Goal: Information Seeking & Learning: Compare options

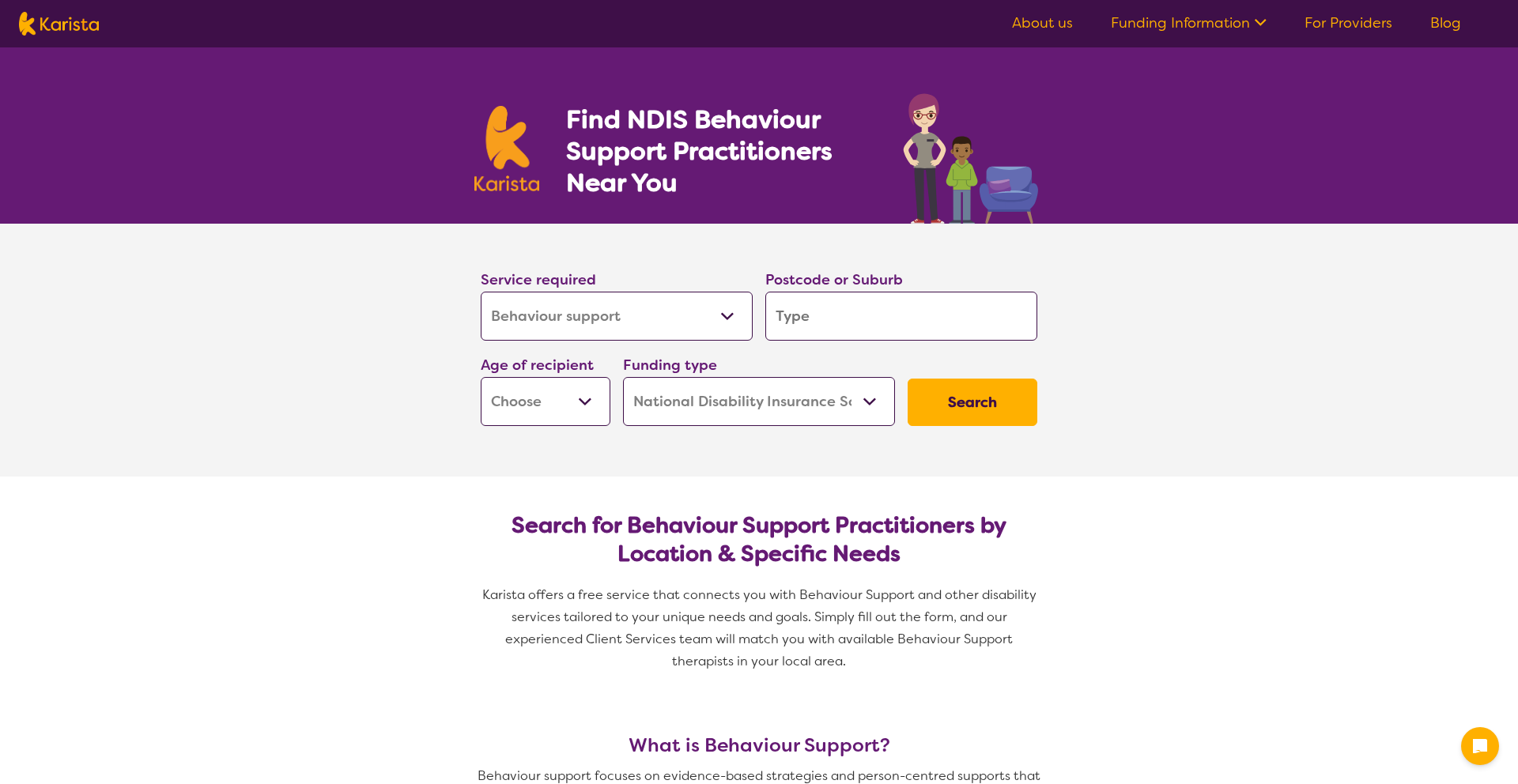
select select "Behaviour support"
select select "NDIS"
select select "Behaviour support"
select select "NDIS"
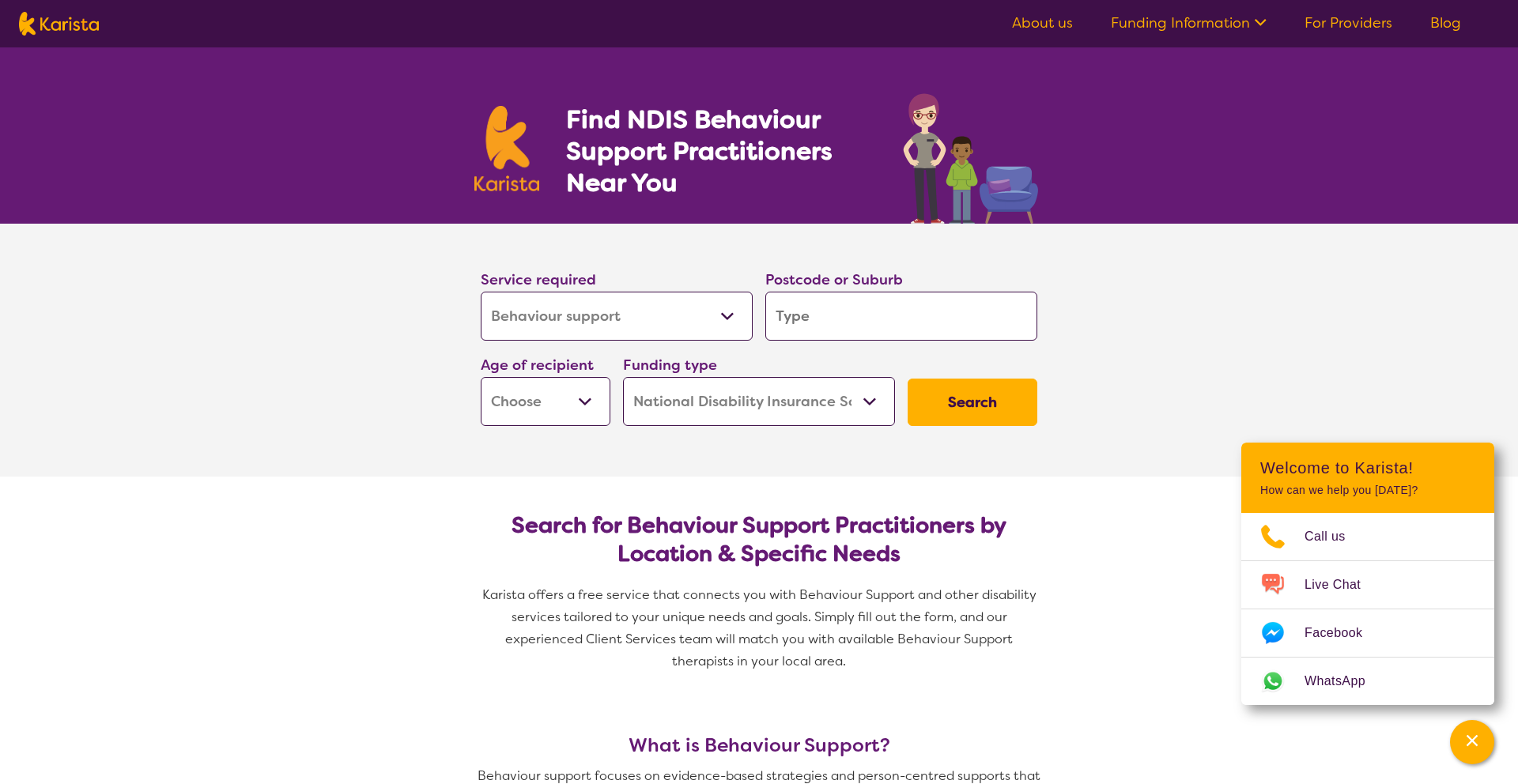
scroll to position [9, 0]
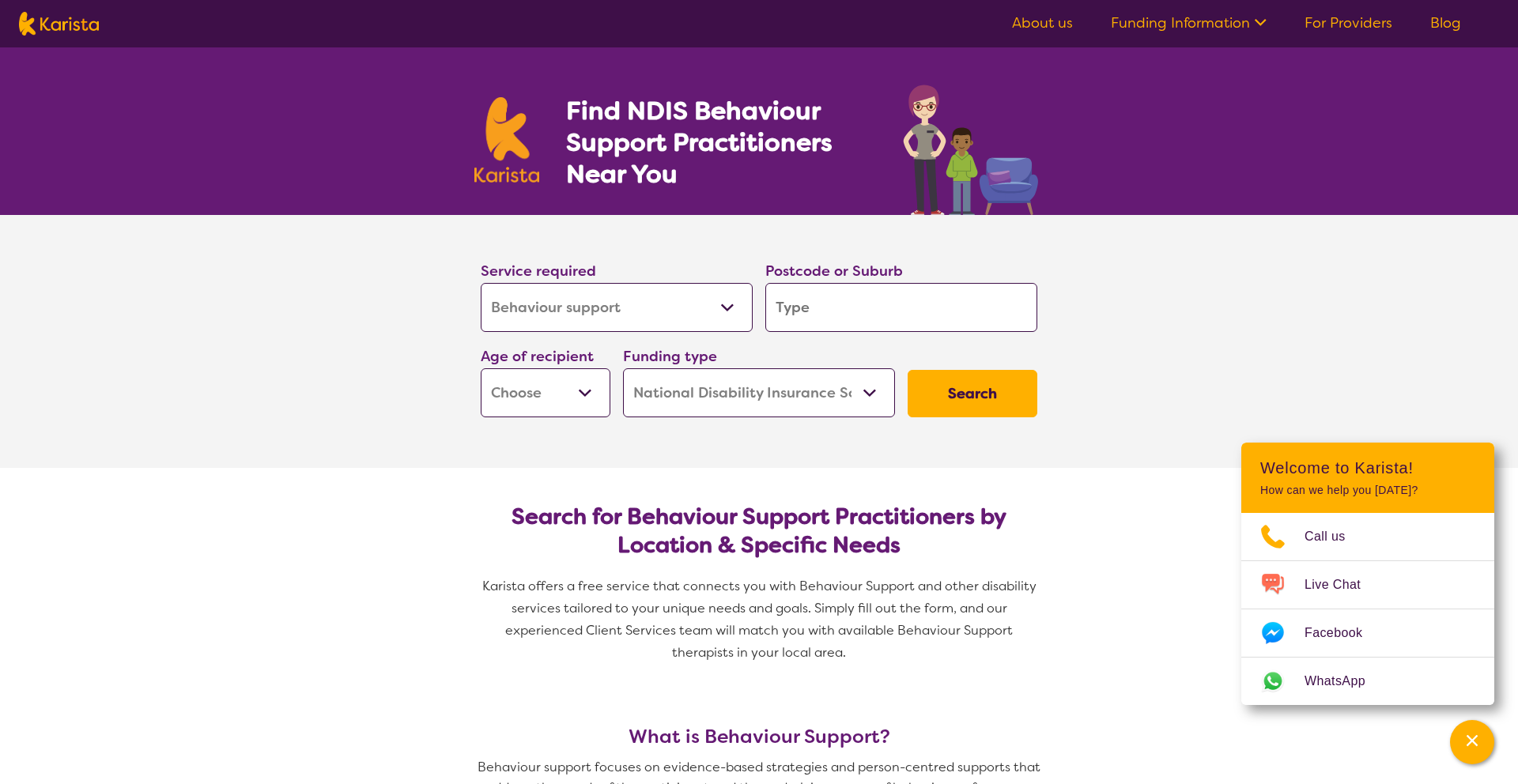
click at [827, 307] on input "search" at bounding box center [900, 307] width 272 height 49
paste input "3792"
type input "3792"
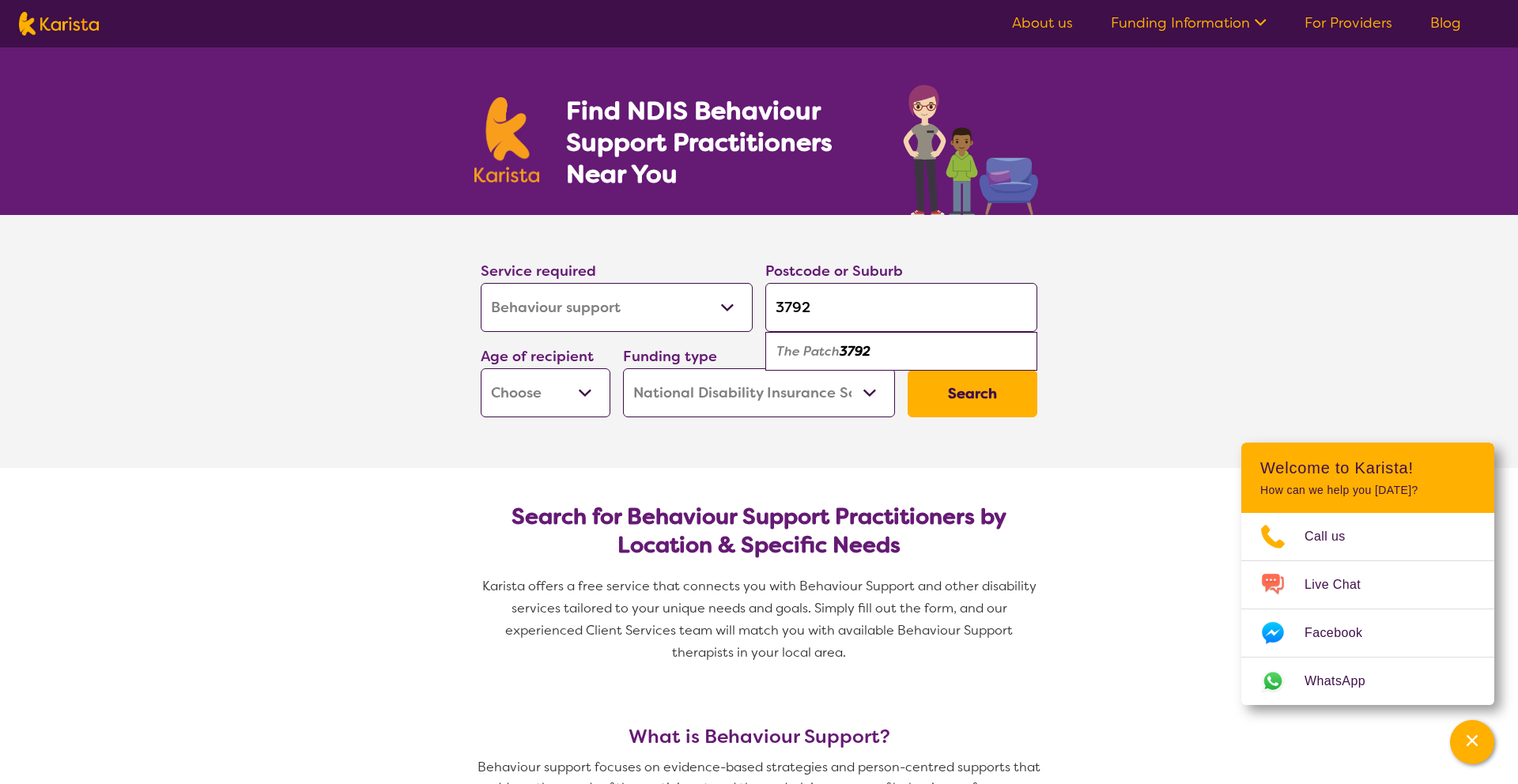
click at [1008, 391] on button "Search" at bounding box center [972, 393] width 129 height 47
click at [561, 400] on select "Early Childhood - 0 to 9 Child - 10 to 11 Adolescent - 12 to 17 Adult - 18 to 6…" at bounding box center [545, 392] width 129 height 49
select select "EC"
click at [481, 368] on select "Early Childhood - 0 to 9 Child - 10 to 11 Adolescent - 12 to 17 Adult - 18 to 6…" at bounding box center [545, 392] width 129 height 49
select select "EC"
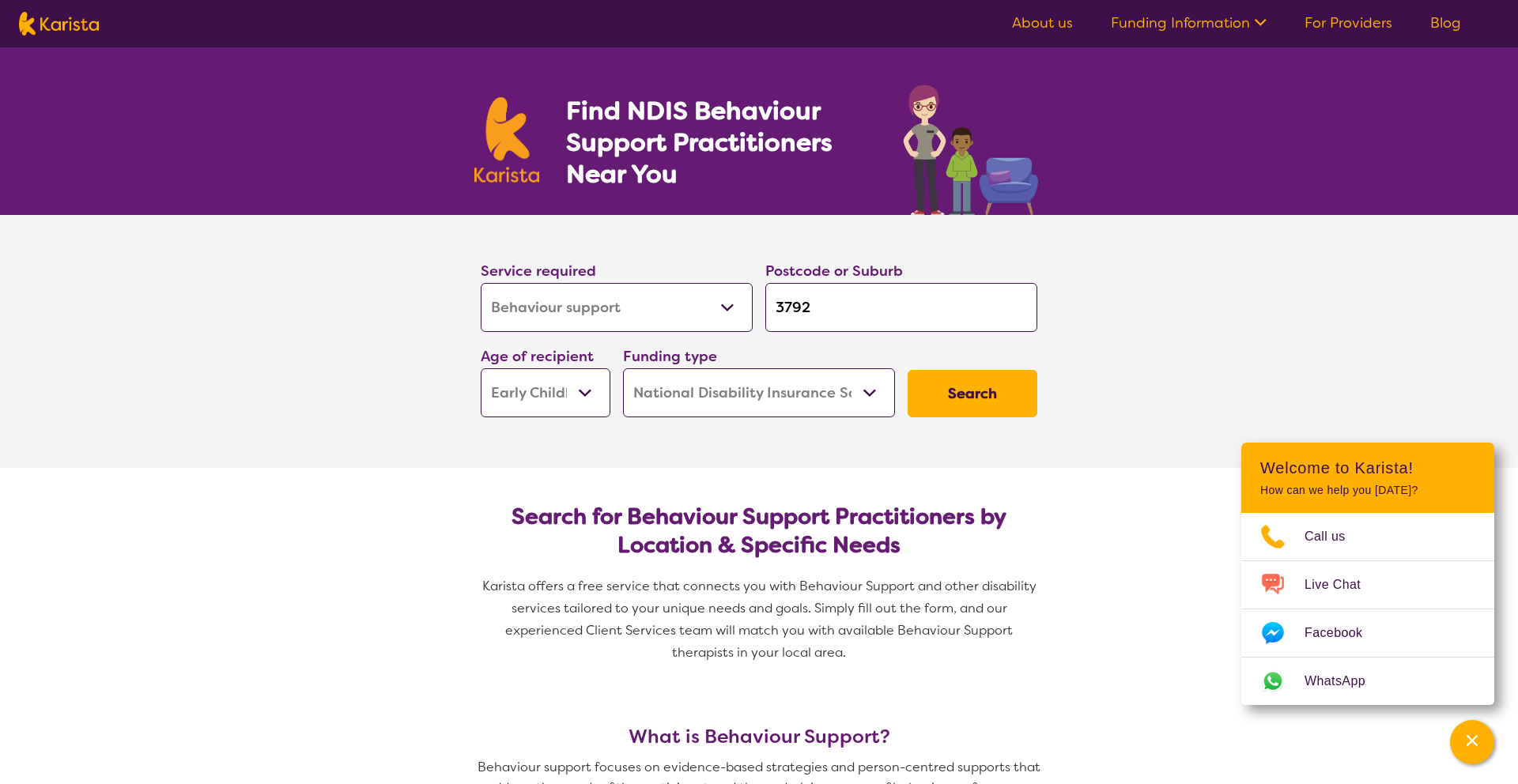
click at [1011, 384] on button "Search" at bounding box center [972, 393] width 129 height 47
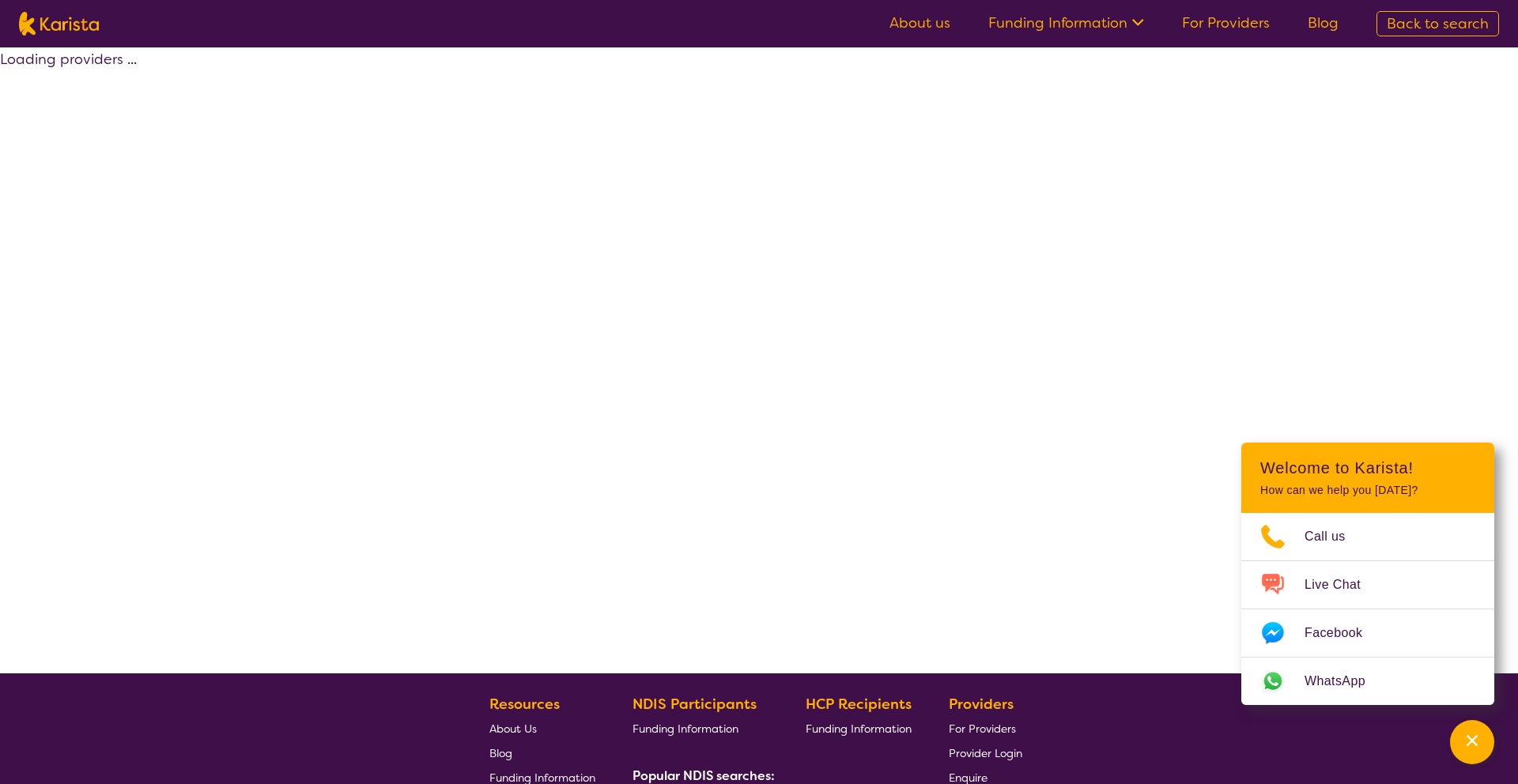
select select "by_score"
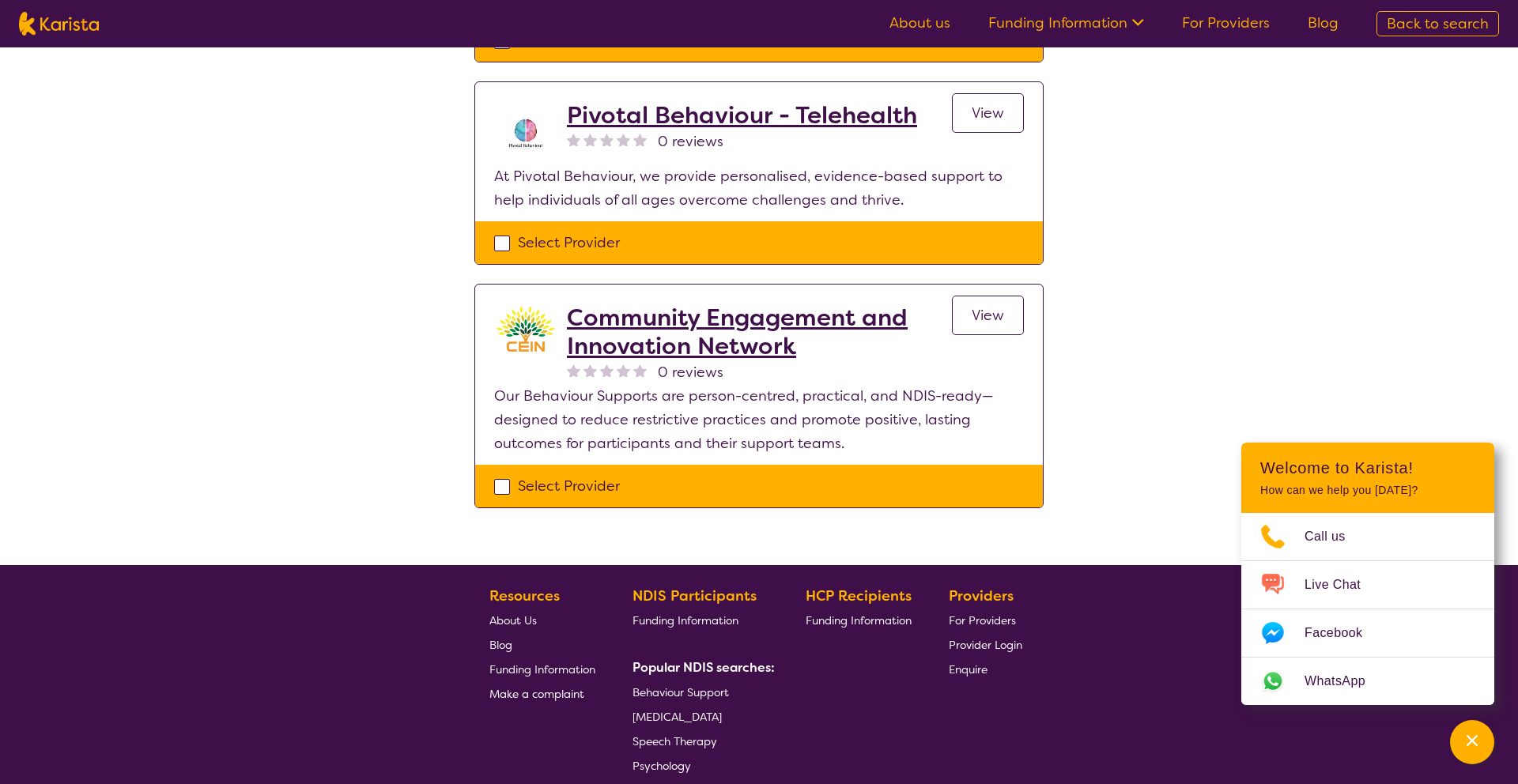
scroll to position [1010, 0]
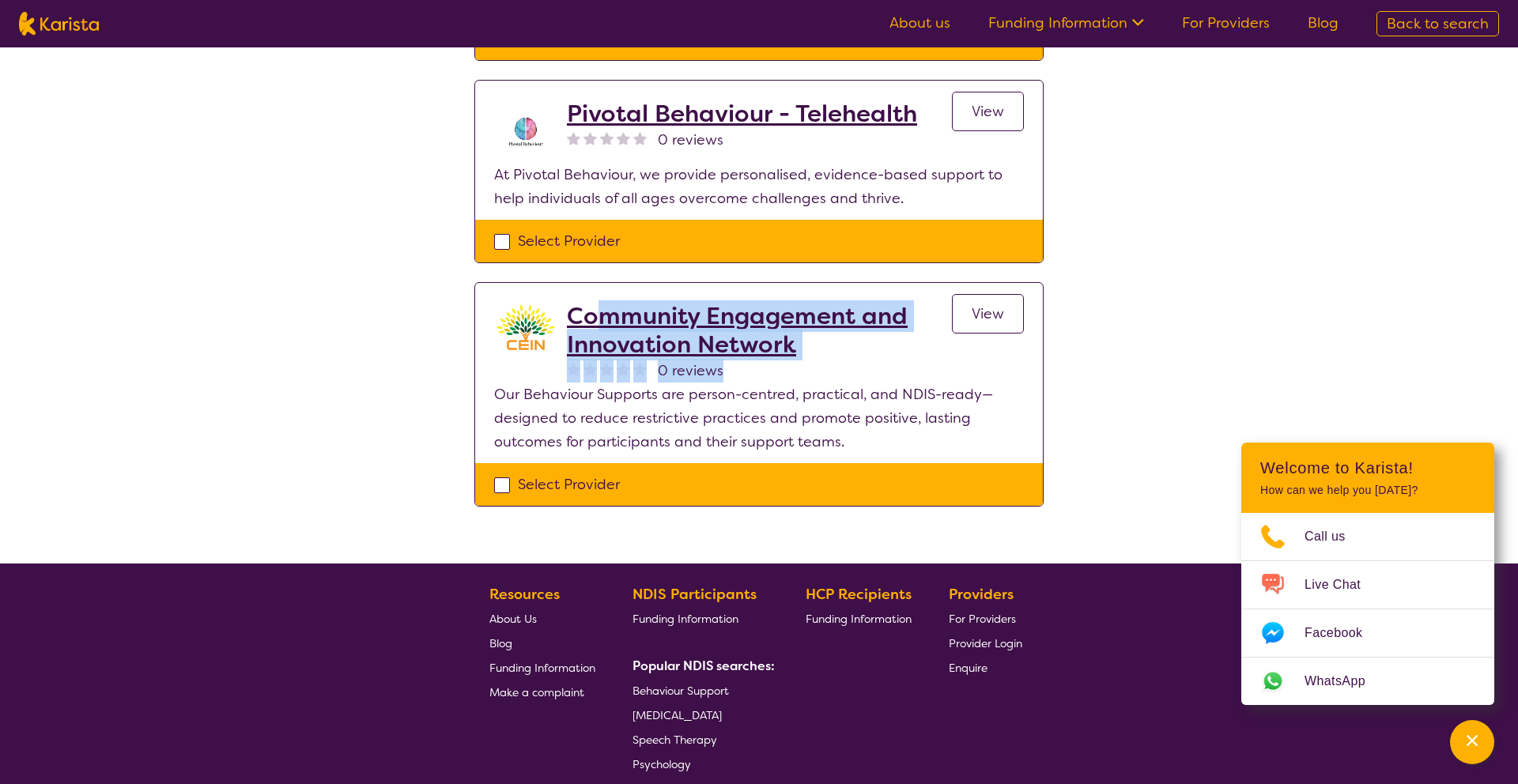
drag, startPoint x: 834, startPoint y: 359, endPoint x: 594, endPoint y: 322, distance: 242.8
click at [593, 322] on div "Community Engagement and Innovation Network 0 reviews" at bounding box center [759, 342] width 385 height 80
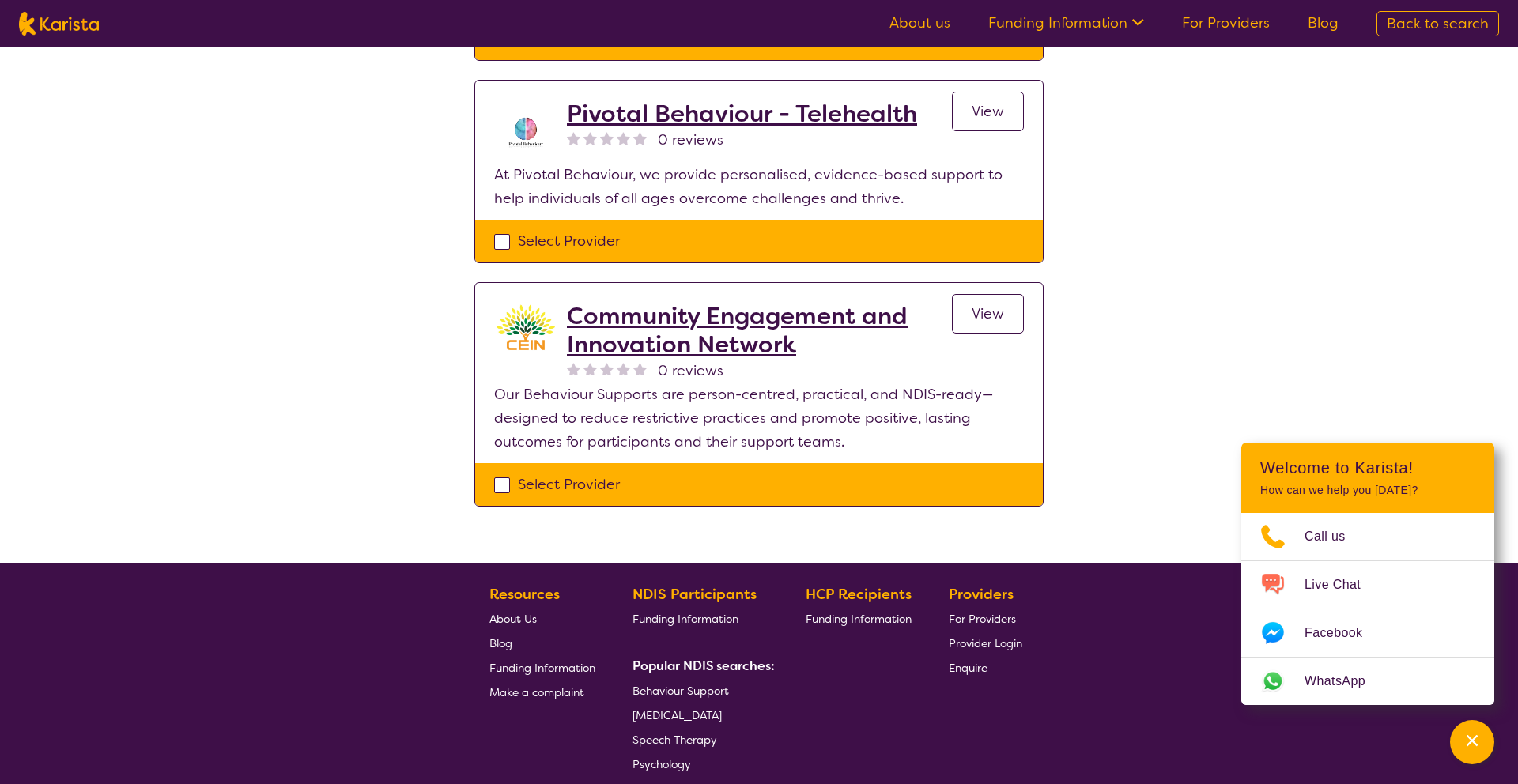
click at [570, 285] on section "Community Engagement and Innovation Network 0 reviews View Our Behaviour Suppor…" at bounding box center [759, 373] width 568 height 180
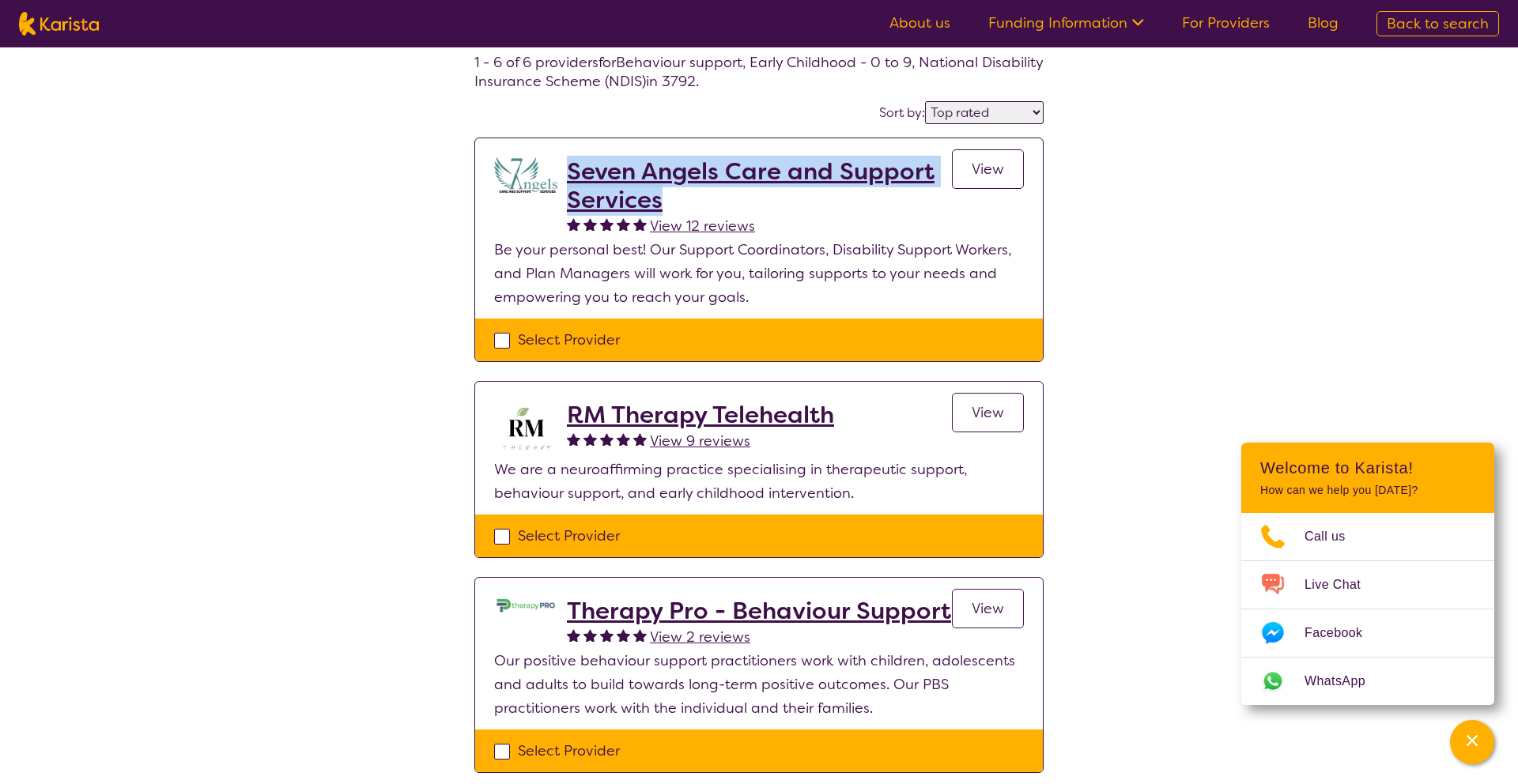
scroll to position [113, 0]
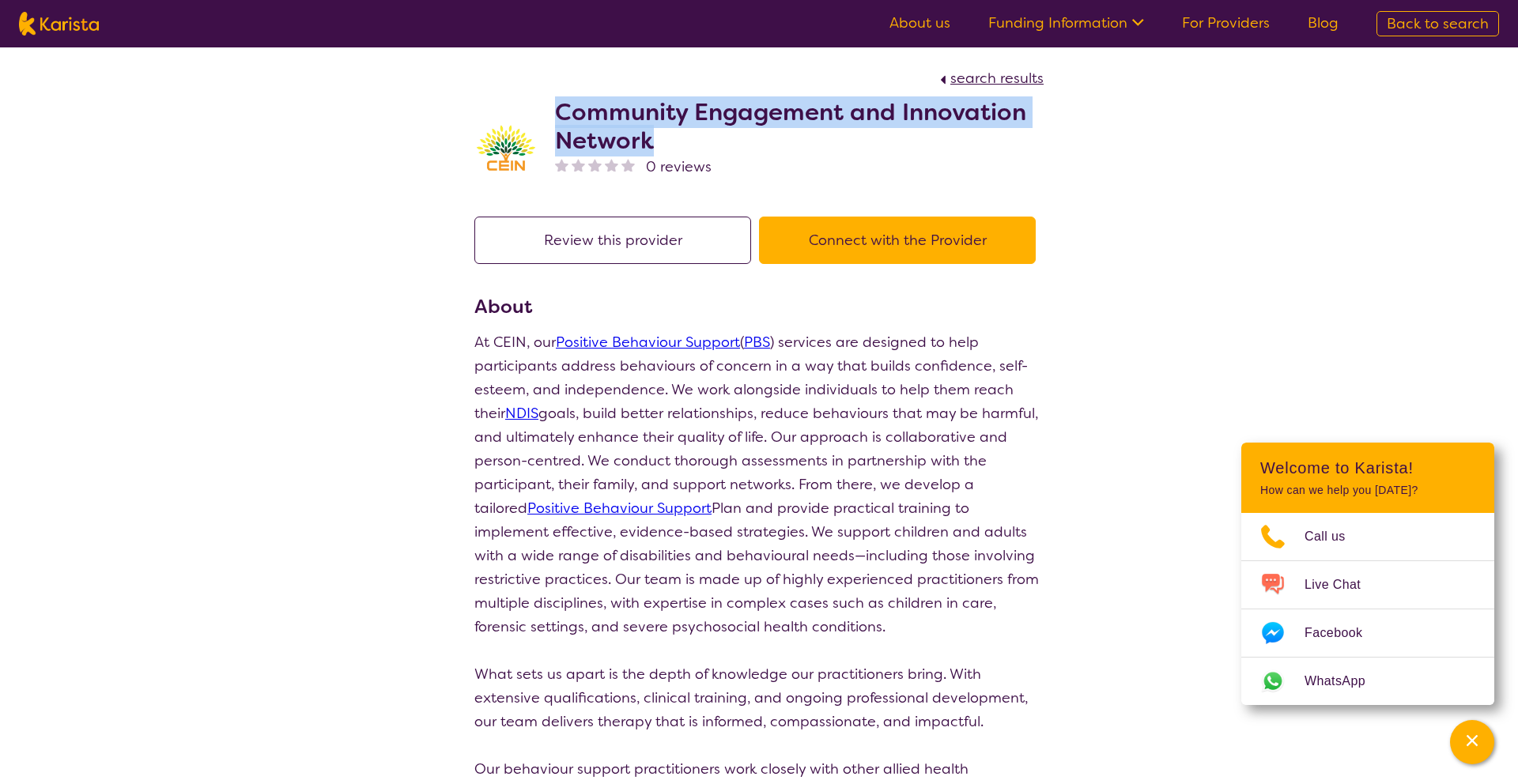
drag, startPoint x: 665, startPoint y: 139, endPoint x: 551, endPoint y: 114, distance: 116.7
click at [551, 114] on div "Community Engagement and Innovation Network 0 reviews" at bounding box center [759, 144] width 569 height 107
copy h2 "Community Engagement and Innovation Network"
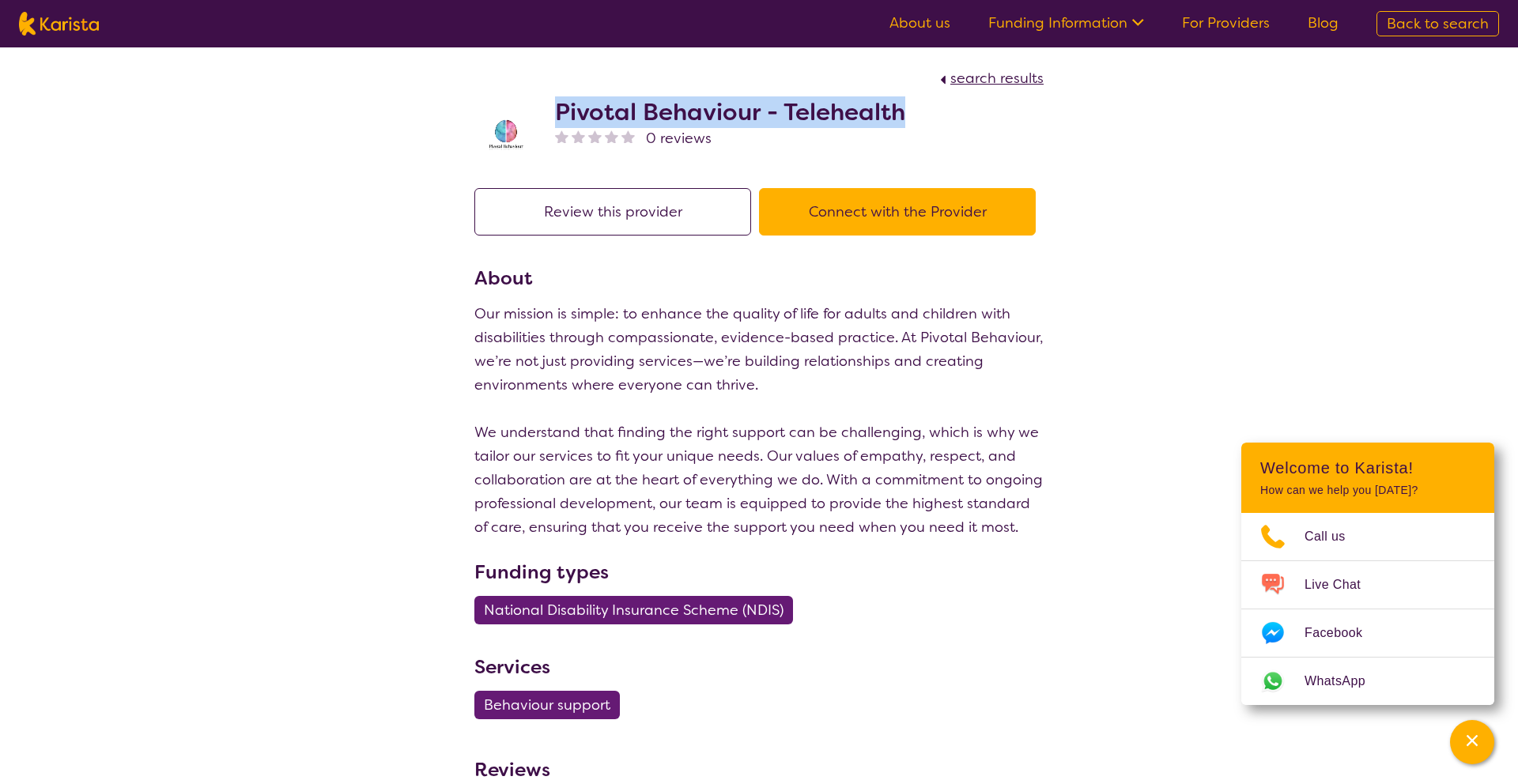
drag, startPoint x: 926, startPoint y: 113, endPoint x: 555, endPoint y: 115, distance: 371.0
click at [555, 115] on div "Pivotal Behaviour - Telehealth 0 reviews" at bounding box center [759, 129] width 569 height 79
click at [626, 325] on p "Our mission is simple: to enhance the quality of life for adults and children w…" at bounding box center [759, 420] width 569 height 237
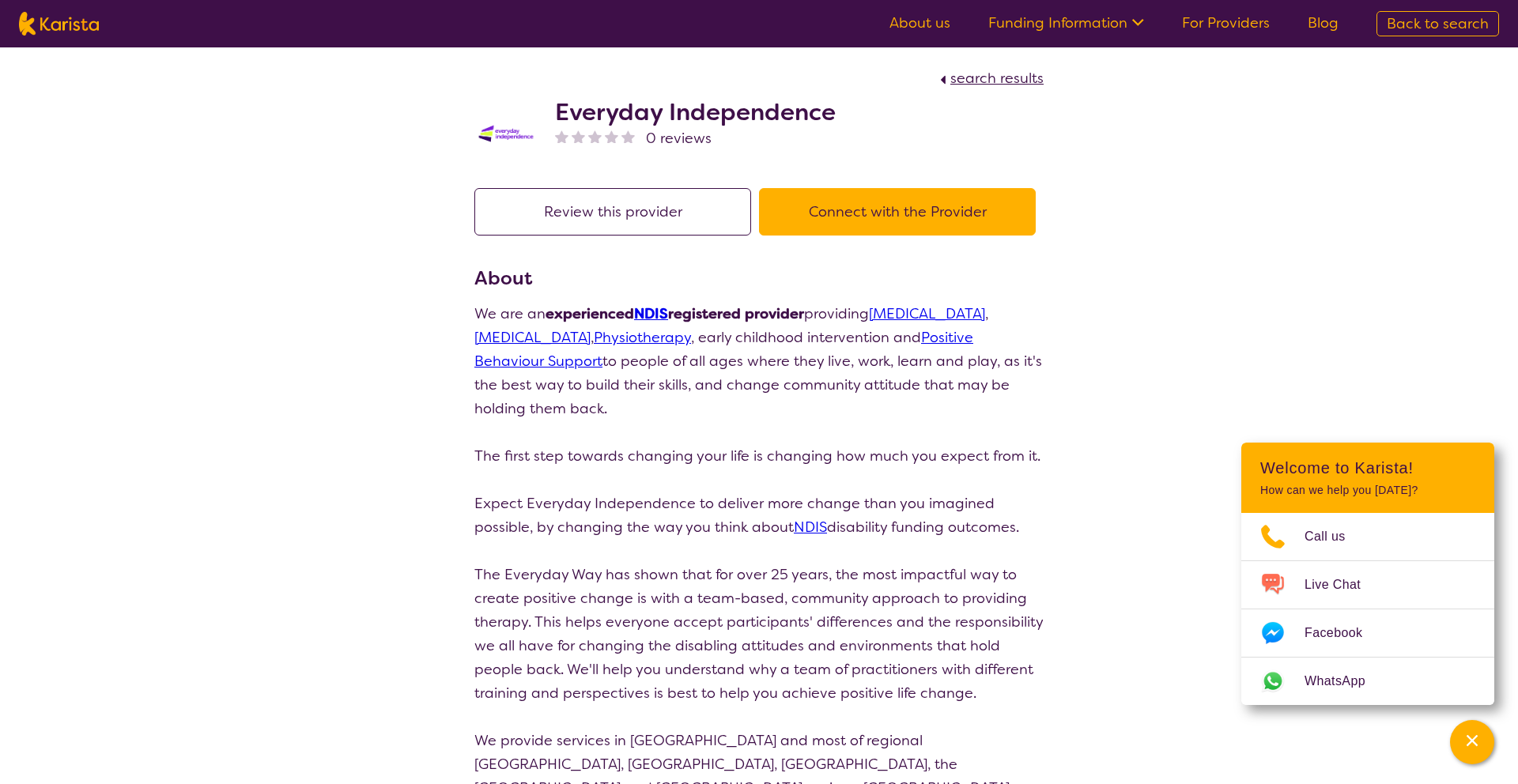
click at [859, 100] on div "Everyday Independence 0 reviews" at bounding box center [759, 129] width 569 height 79
drag, startPoint x: 872, startPoint y: 113, endPoint x: 557, endPoint y: 117, distance: 315.0
click at [557, 117] on div "Everyday Independence 0 reviews" at bounding box center [759, 129] width 569 height 79
copy h2 "Everyday Independence"
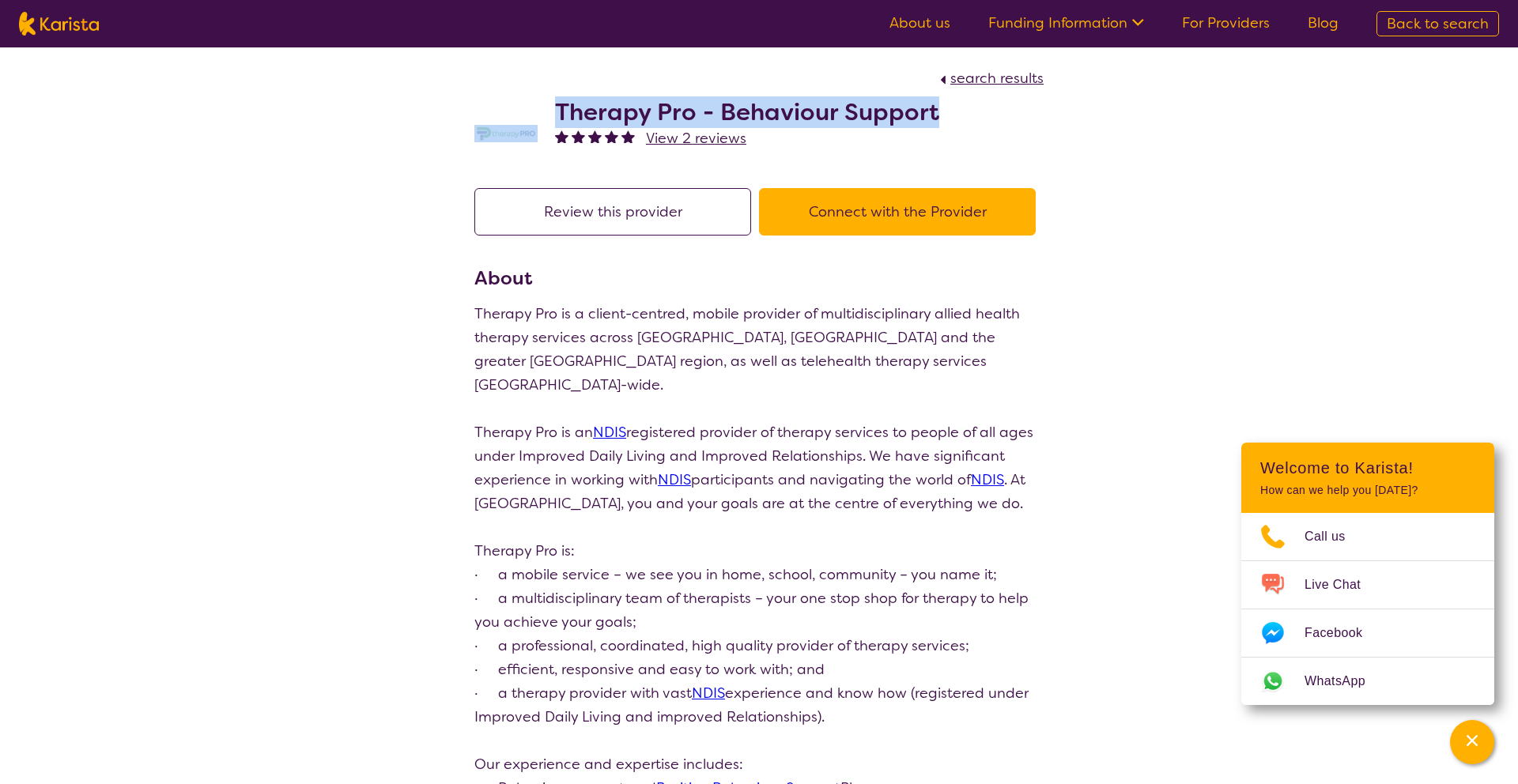
drag, startPoint x: 525, startPoint y: 112, endPoint x: 958, endPoint y: 120, distance: 433.1
click at [957, 120] on div "Therapy Pro - Behaviour Support View 2 reviews" at bounding box center [759, 129] width 569 height 79
click at [958, 120] on div "Therapy Pro - Behaviour Support View 2 reviews" at bounding box center [759, 129] width 569 height 79
drag, startPoint x: 958, startPoint y: 120, endPoint x: 549, endPoint y: 114, distance: 409.0
click at [549, 114] on div "Therapy Pro - Behaviour Support View 2 reviews" at bounding box center [759, 129] width 569 height 79
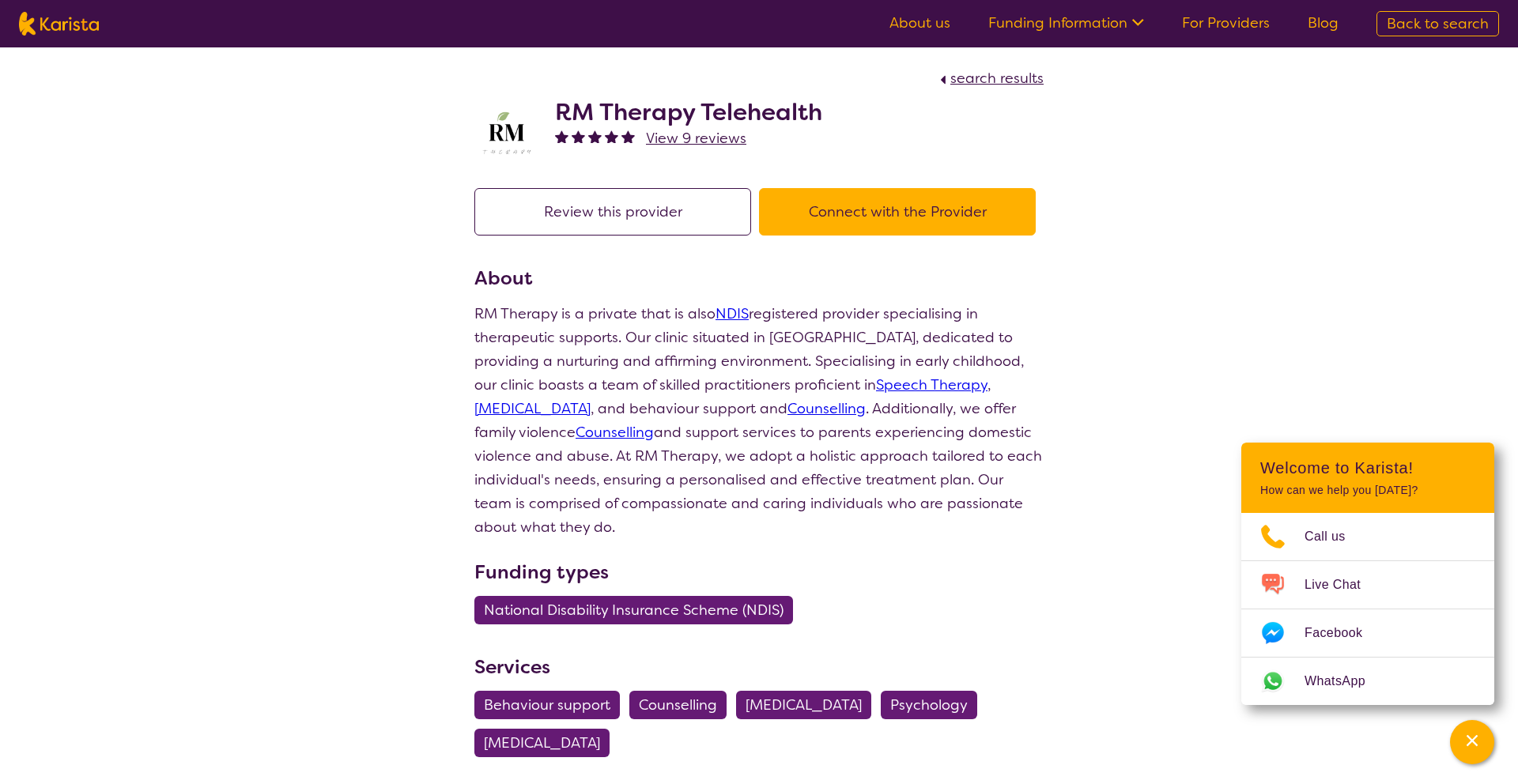
click at [549, 113] on div "RM Therapy Telehealth View 9 reviews" at bounding box center [759, 129] width 569 height 79
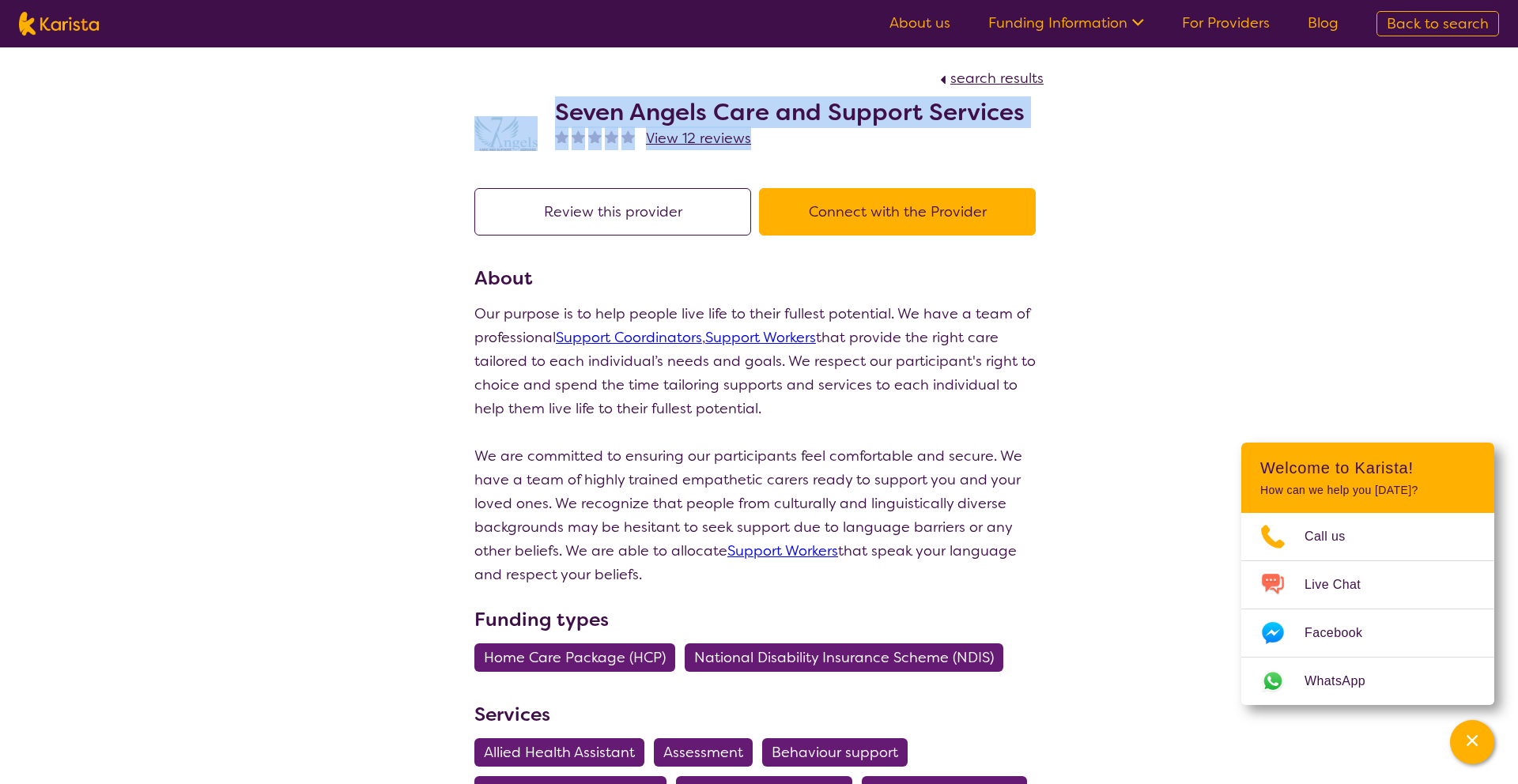
drag, startPoint x: 541, startPoint y: 110, endPoint x: 1201, endPoint y: 132, distance: 660.4
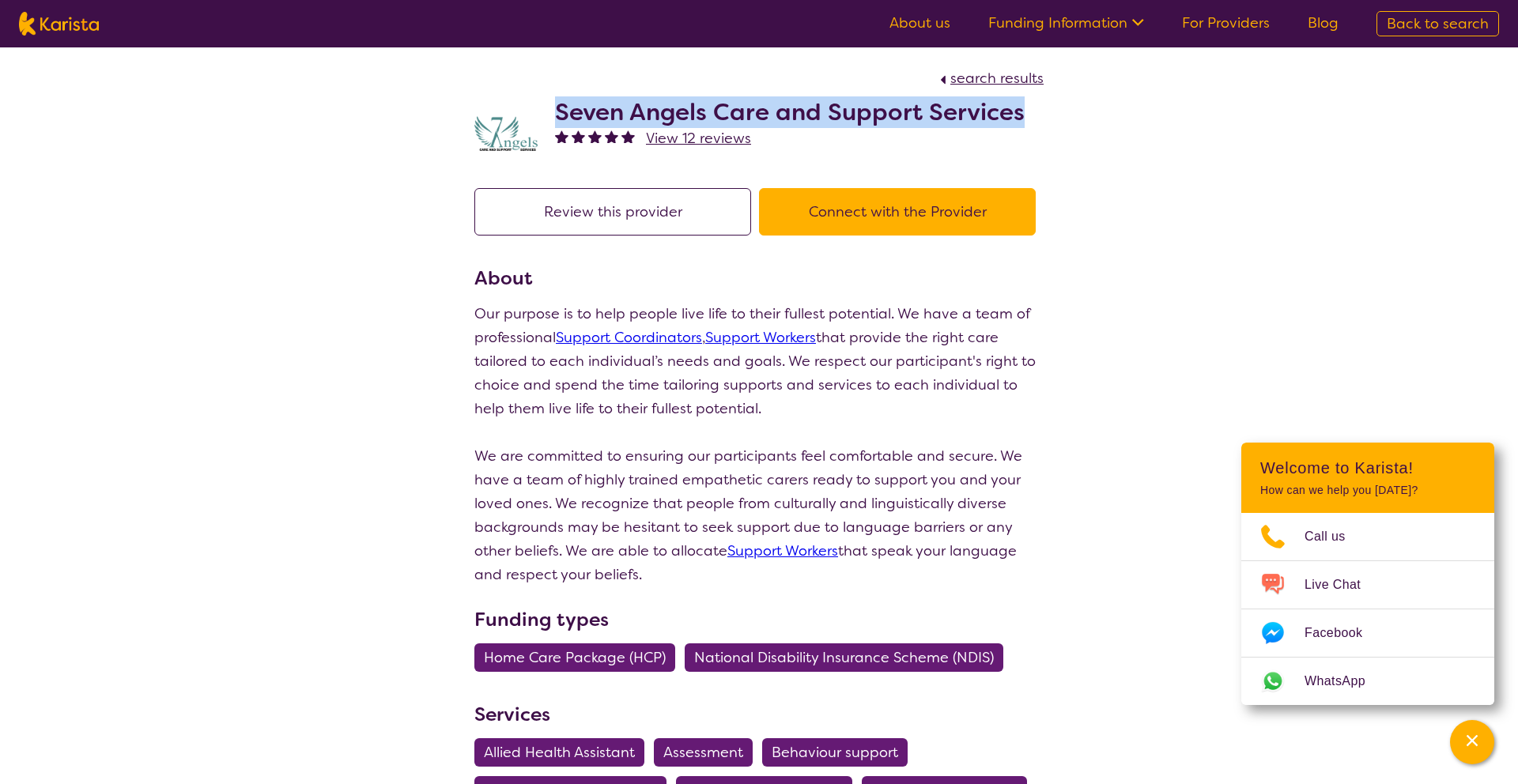
drag, startPoint x: 1140, startPoint y: 122, endPoint x: 556, endPoint y: 108, distance: 584.2
copy h2 "Seven Angels Care and Support Services"
